Goal: Find specific page/section

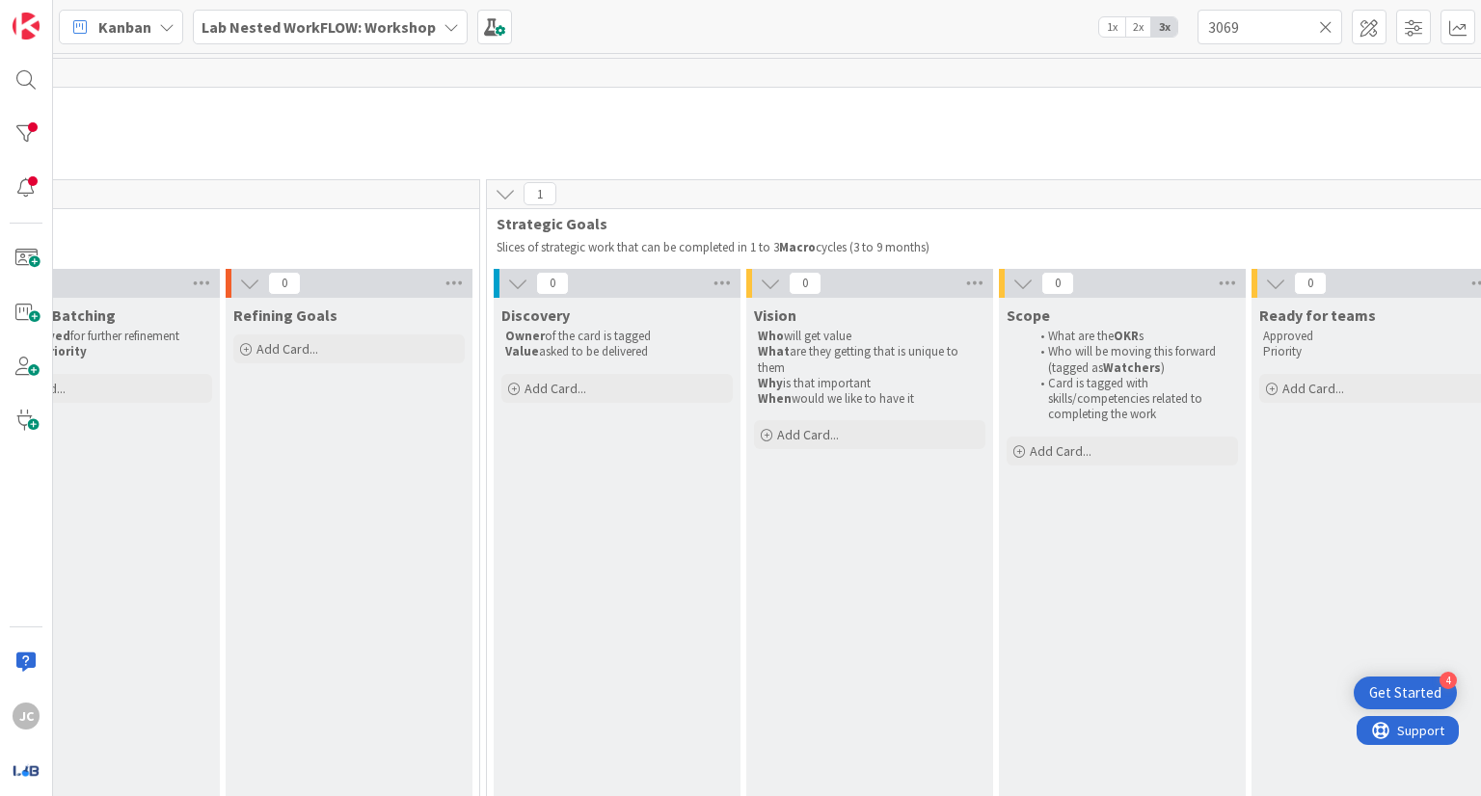
scroll to position [0, 1288]
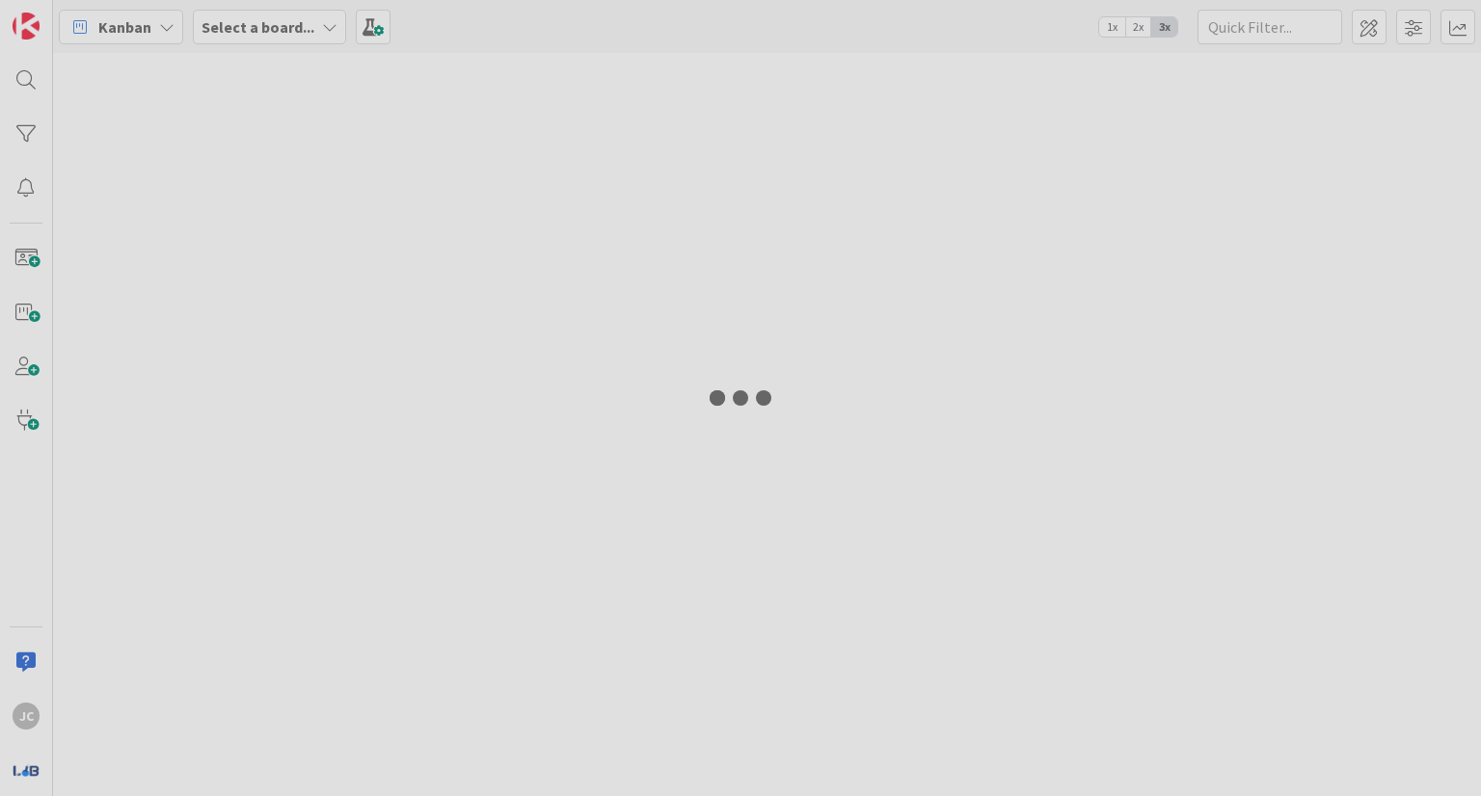
type input "3069"
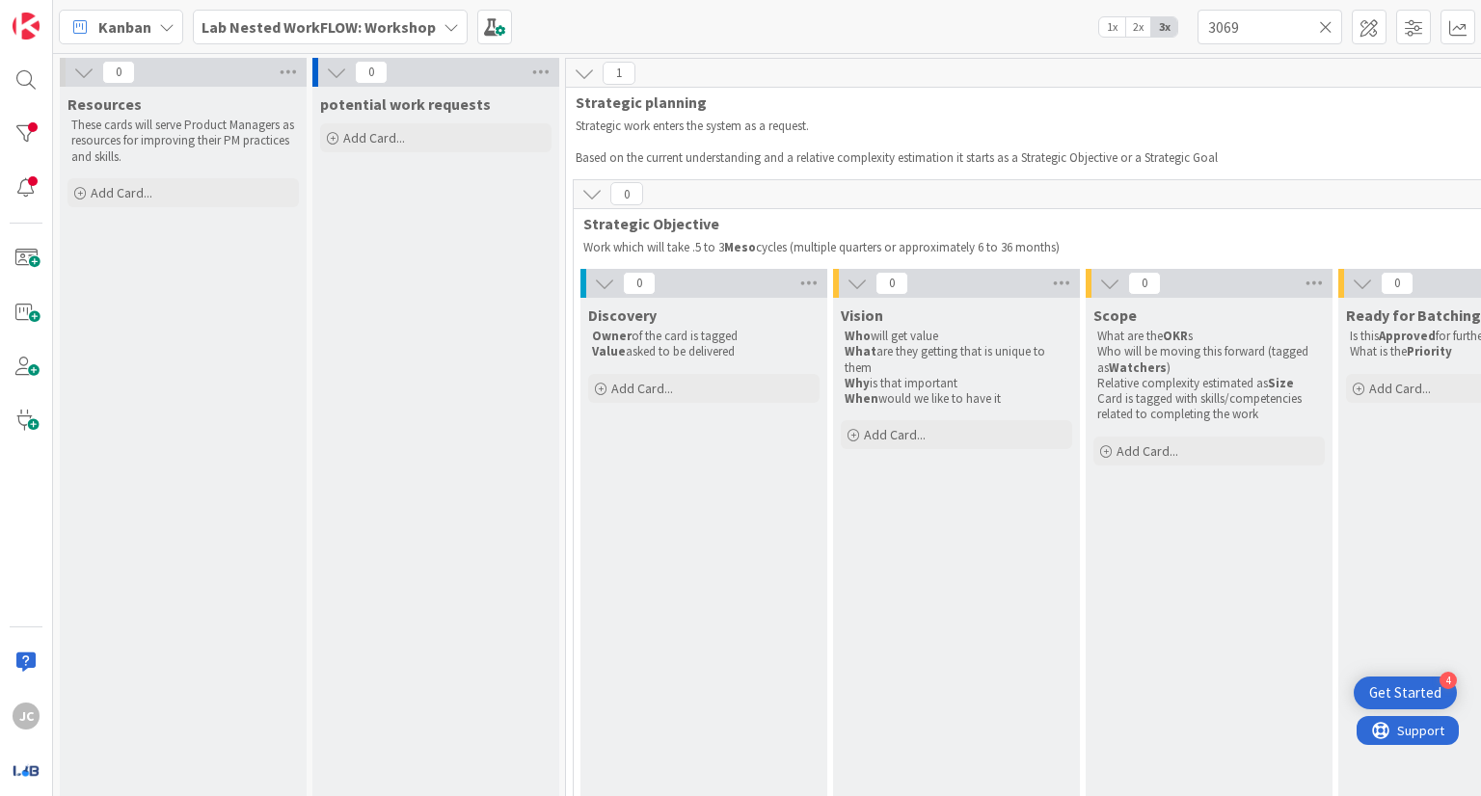
click at [1327, 23] on icon at bounding box center [1325, 26] width 13 height 17
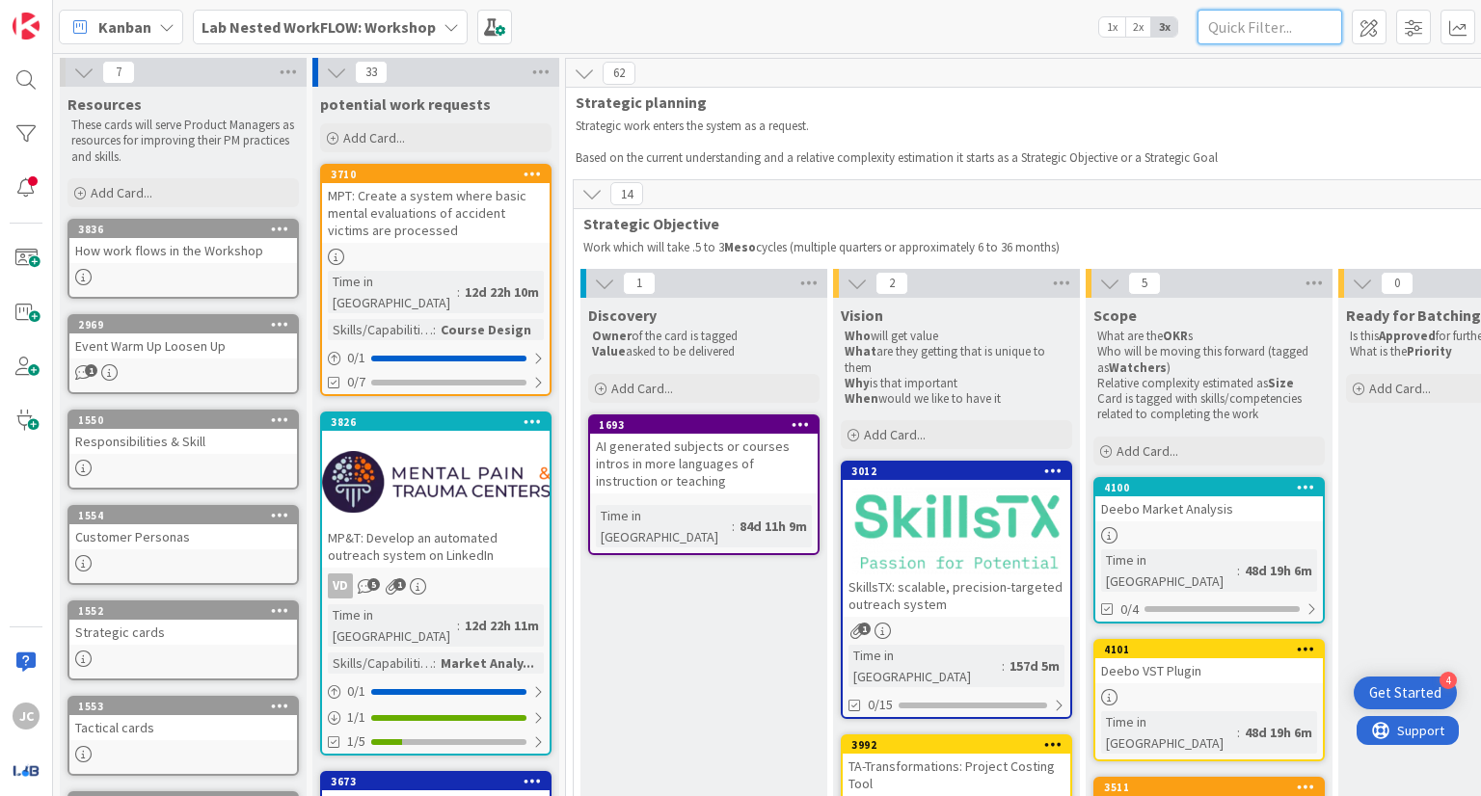
click at [1300, 26] on input "text" at bounding box center [1269, 27] width 145 height 35
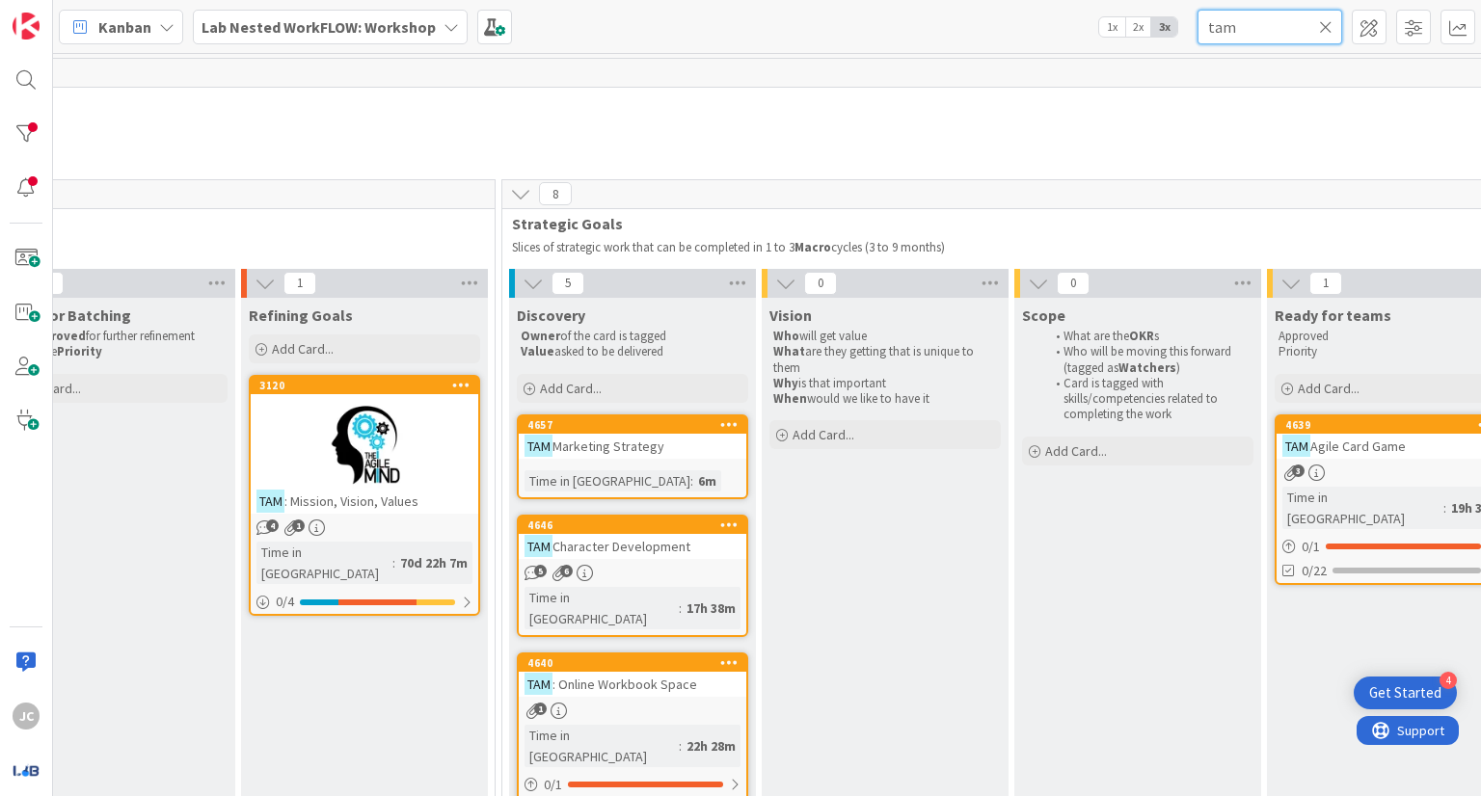
scroll to position [0, 1355]
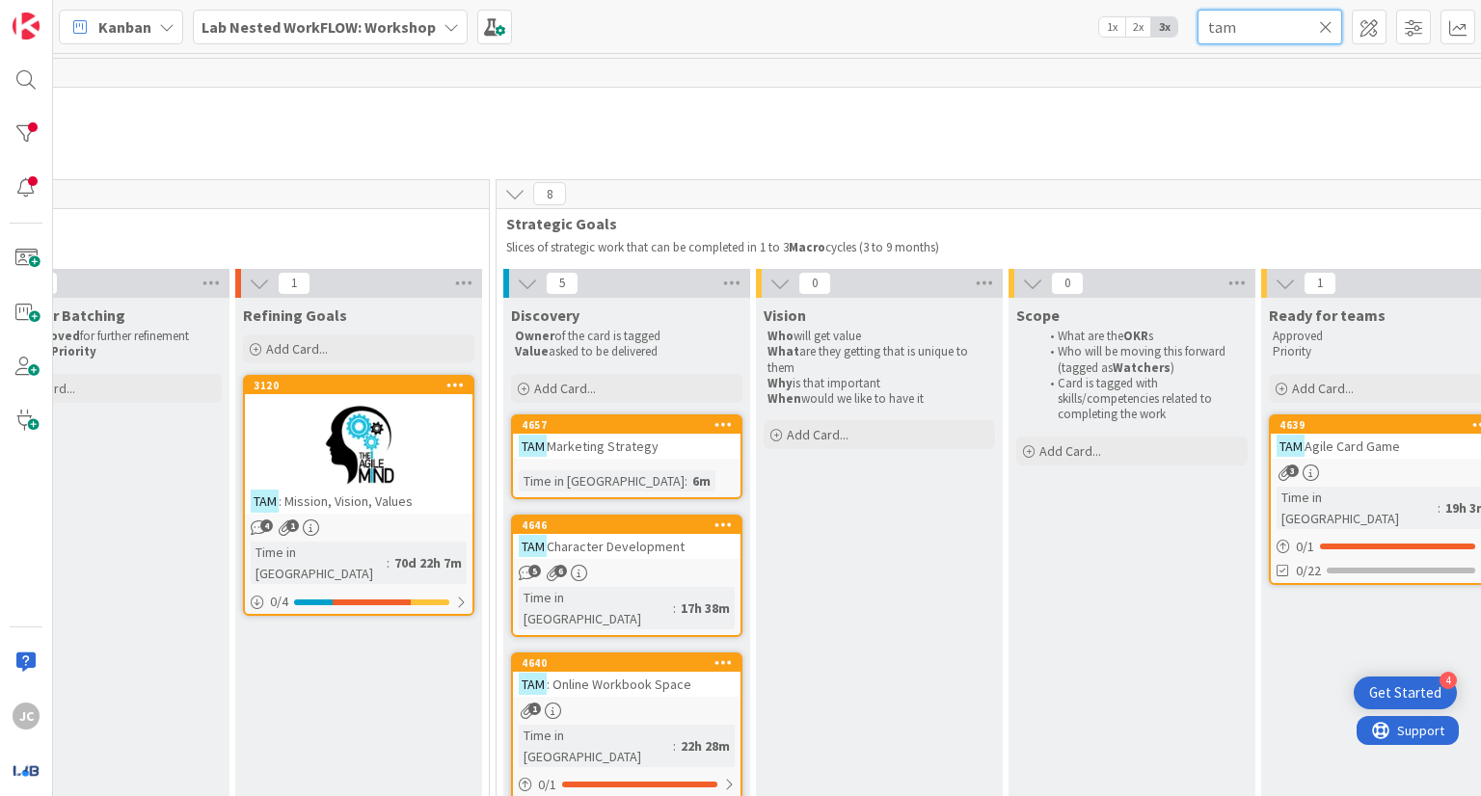
type input "tam"
click at [656, 464] on link "4657 TAM Marketing Strategy Time in [GEOGRAPHIC_DATA] : 6m" at bounding box center [626, 457] width 231 height 85
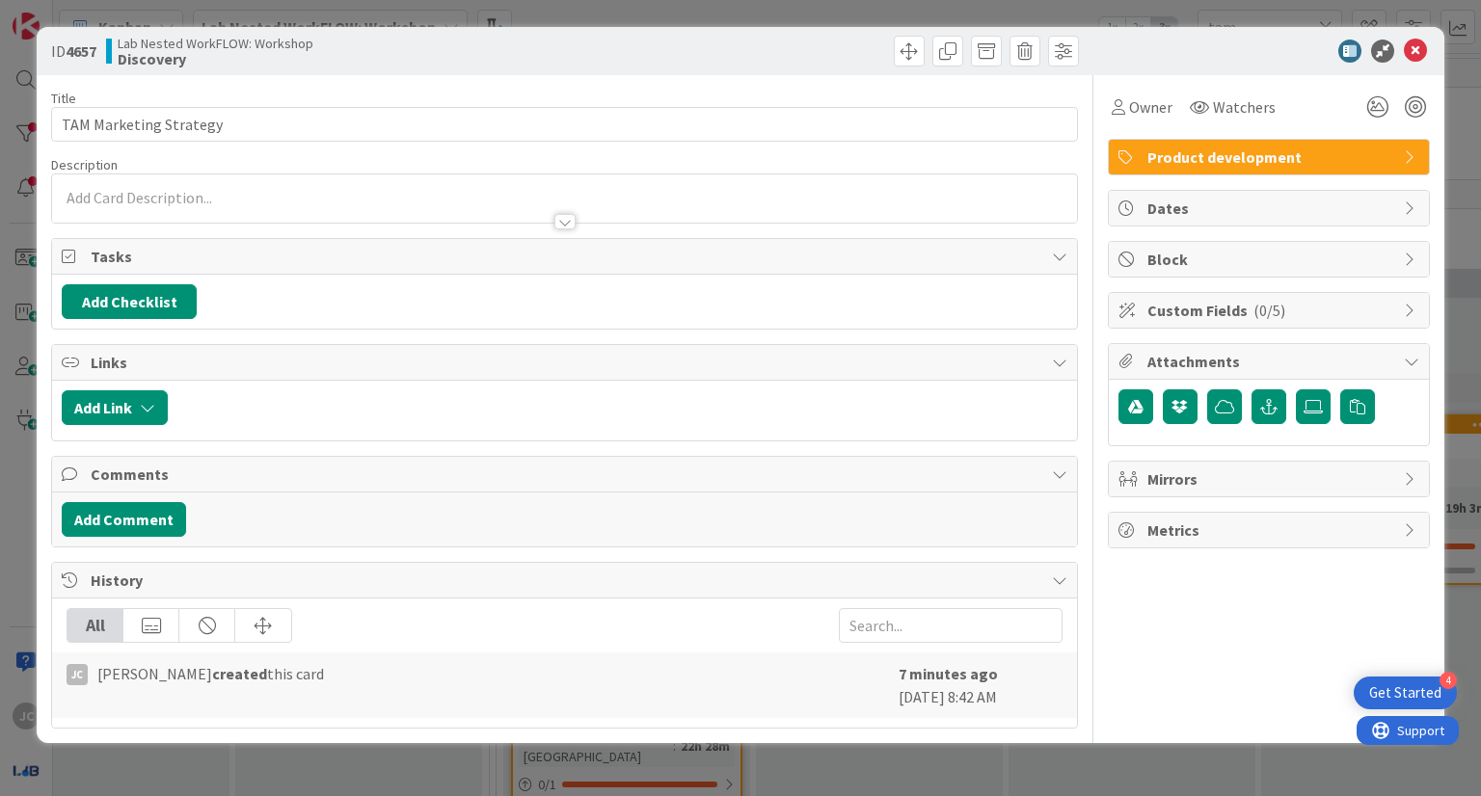
click at [399, 199] on div at bounding box center [564, 198] width 1024 height 48
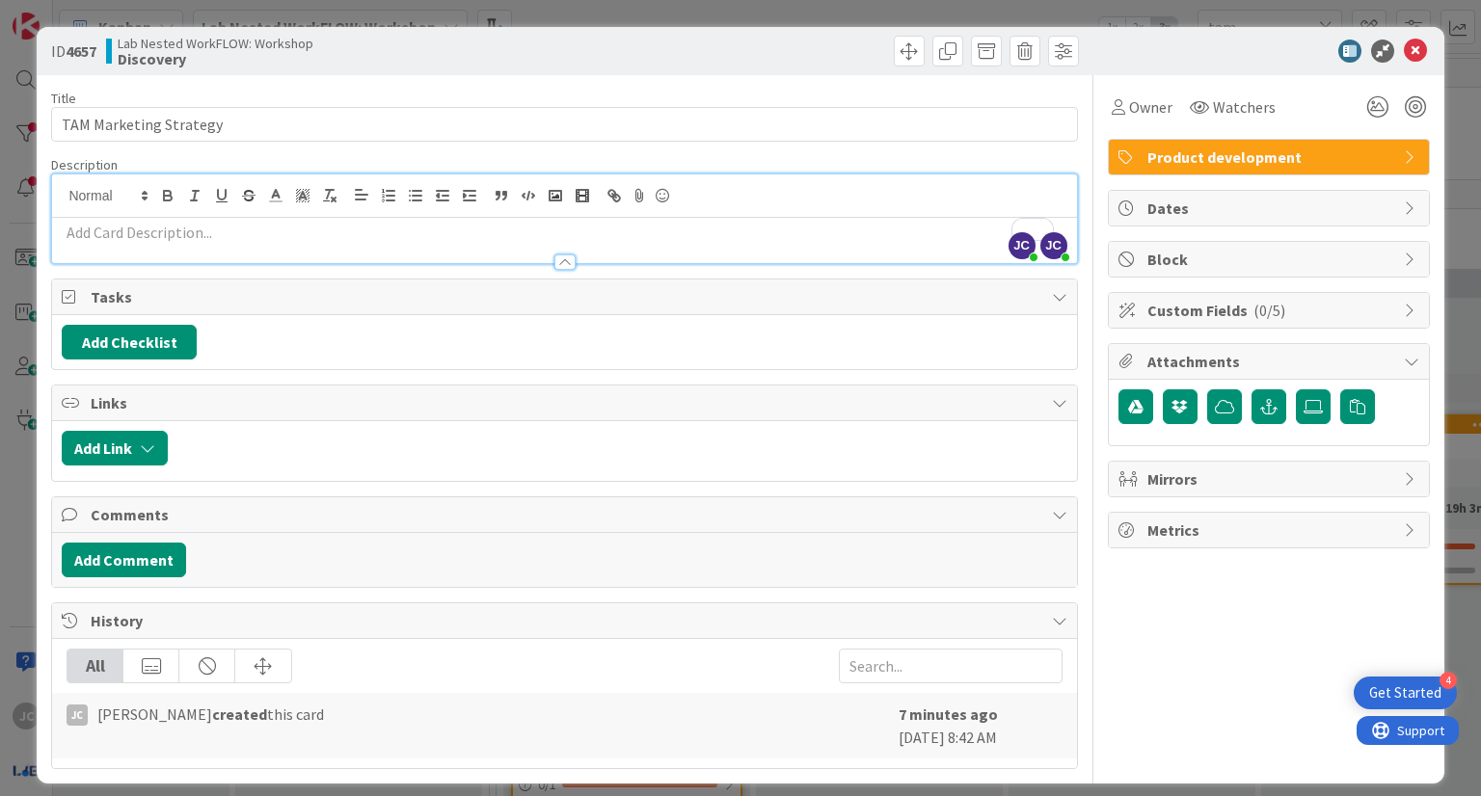
click at [427, 229] on p "To enrich screen reader interactions, please activate Accessibility in Grammarl…" at bounding box center [564, 233] width 1005 height 22
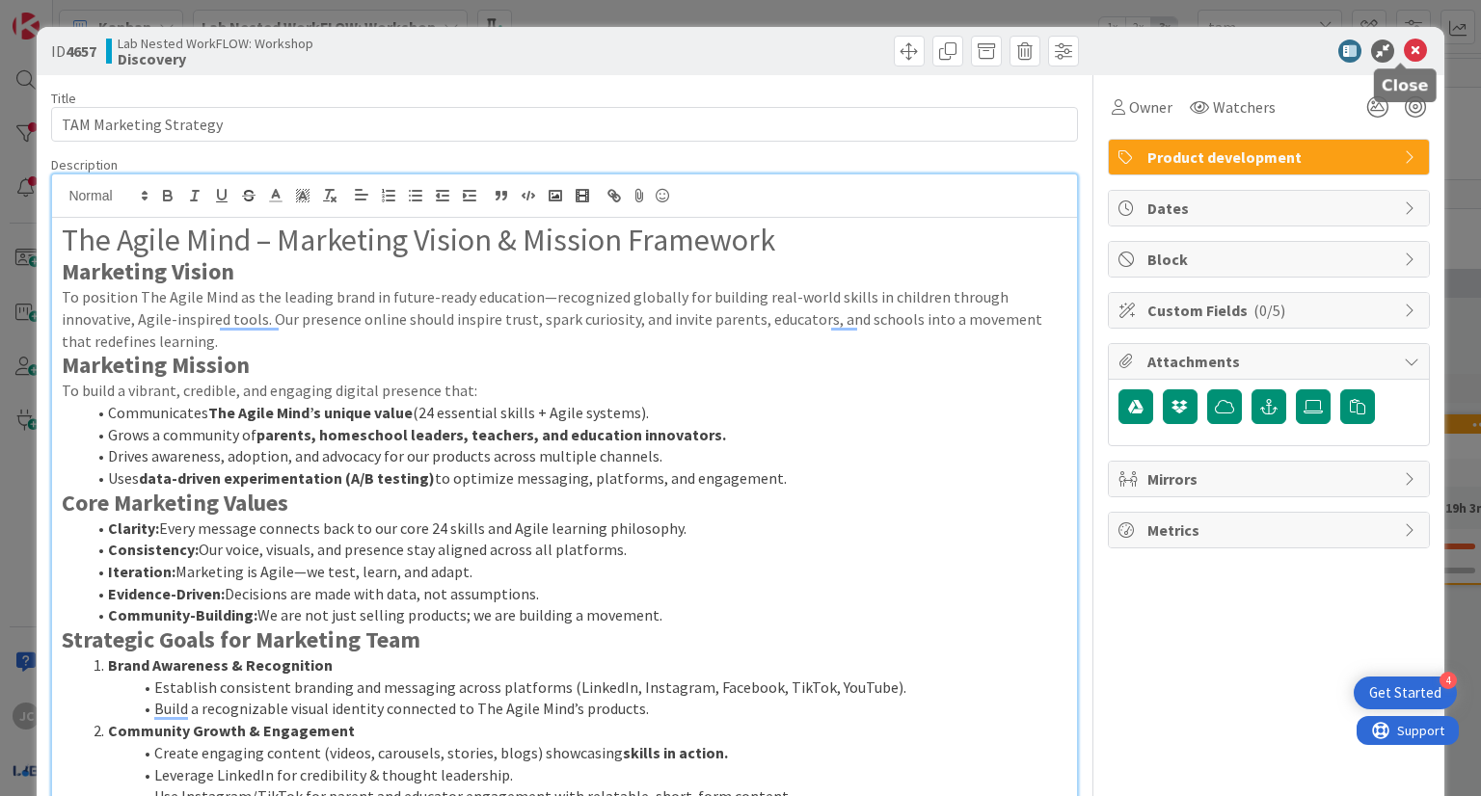
click at [1404, 59] on icon at bounding box center [1415, 51] width 23 height 23
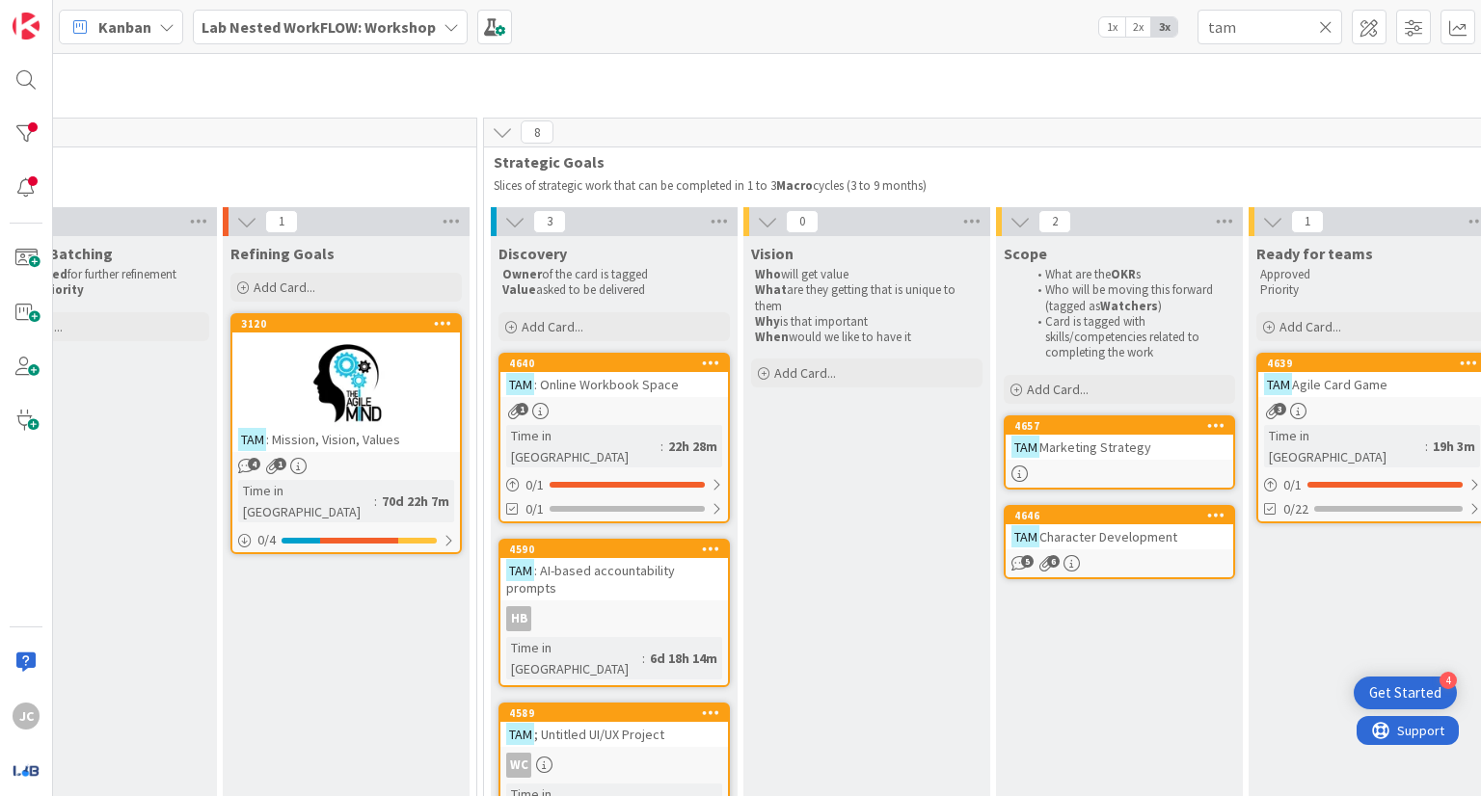
scroll to position [698, 1368]
